Goal: Find contact information: Find contact information

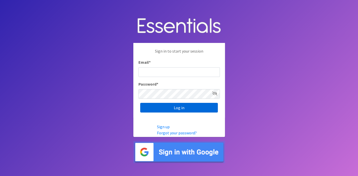
type input "[EMAIL_ADDRESS][DOMAIN_NAME]"
click at [181, 107] on input "Log in" at bounding box center [179, 108] width 78 height 10
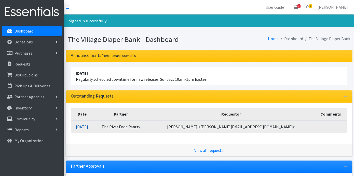
click at [88, 126] on link "09/25/2025" at bounding box center [82, 126] width 12 height 5
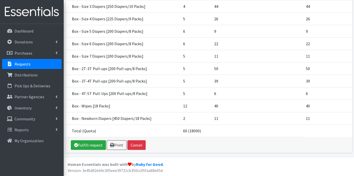
scroll to position [116, 0]
drag, startPoint x: 183, startPoint y: 53, endPoint x: 172, endPoint y: 46, distance: 12.9
drag, startPoint x: 172, startPoint y: 46, endPoint x: 275, endPoint y: 95, distance: 113.6
click at [275, 95] on td "6" at bounding box center [257, 93] width 92 height 12
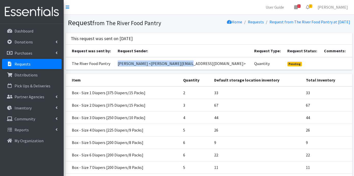
drag, startPoint x: 192, startPoint y: 69, endPoint x: 131, endPoint y: 69, distance: 61.1
click at [131, 69] on td "Jon Clark <jon@riverfoodpantry.org>" at bounding box center [183, 63] width 136 height 13
copy td "Jon Clark <jon@riverfoodpantry.org"
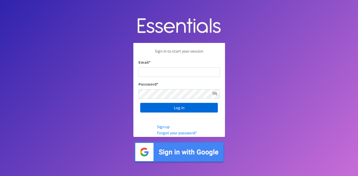
type input "deb@villagediaperbank.org"
click at [163, 104] on input "Log in" at bounding box center [179, 108] width 78 height 10
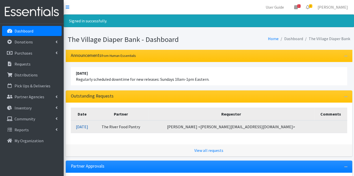
click at [88, 127] on link "[DATE]" at bounding box center [82, 126] width 12 height 5
